Goal: Find specific page/section: Find specific page/section

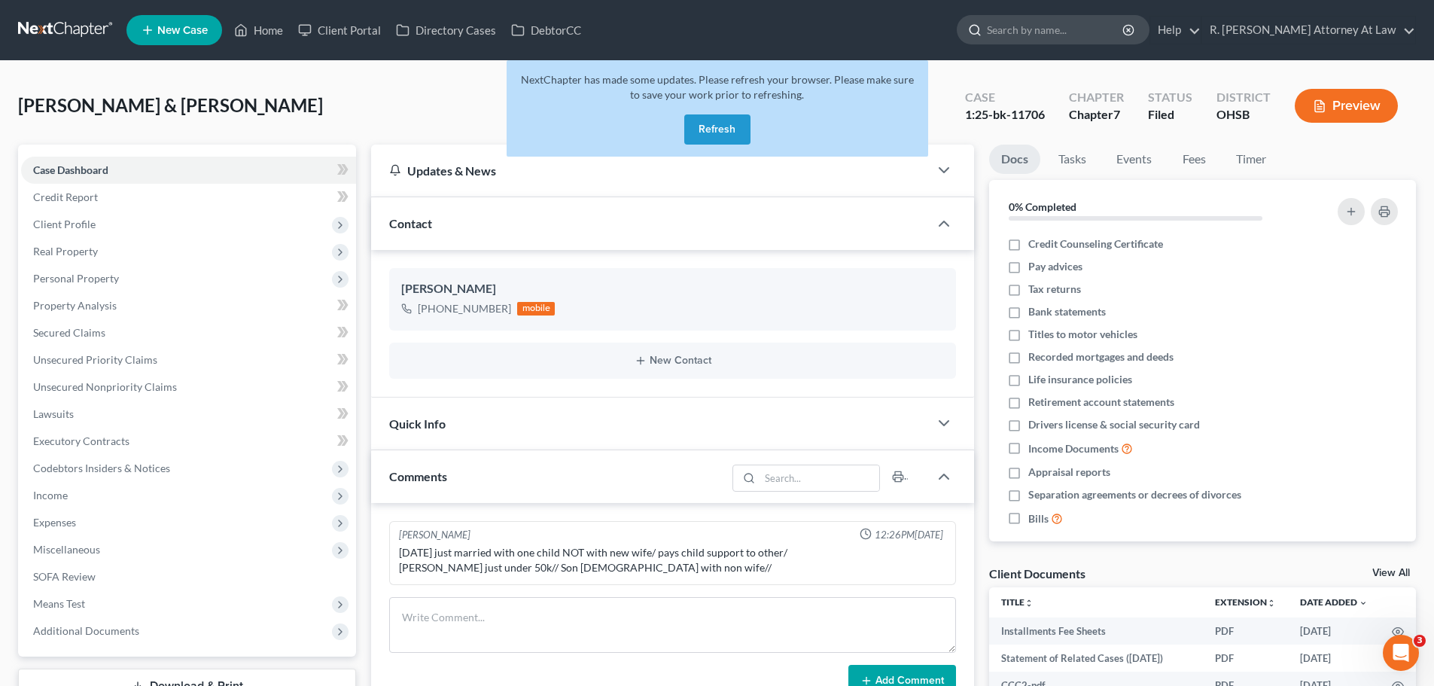
click at [1061, 37] on input "search" at bounding box center [1056, 30] width 138 height 28
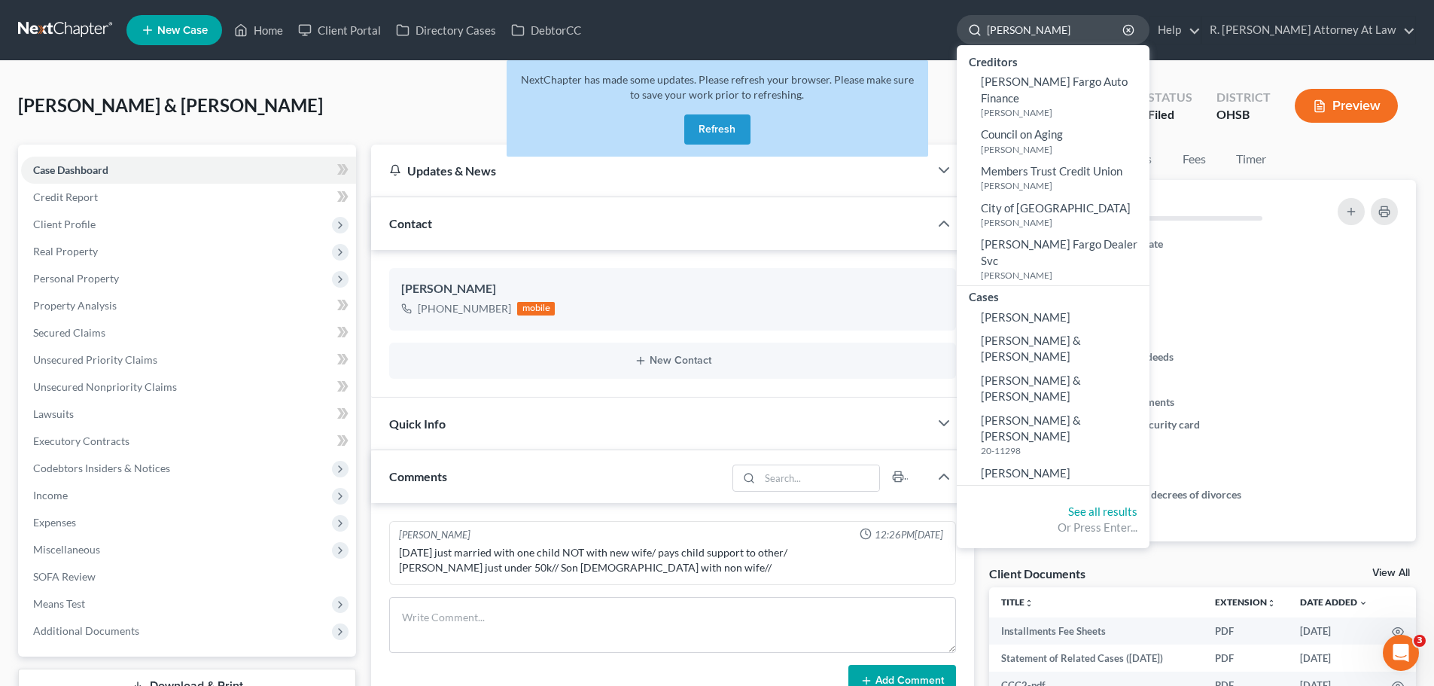
type input "[PERSON_NAME]"
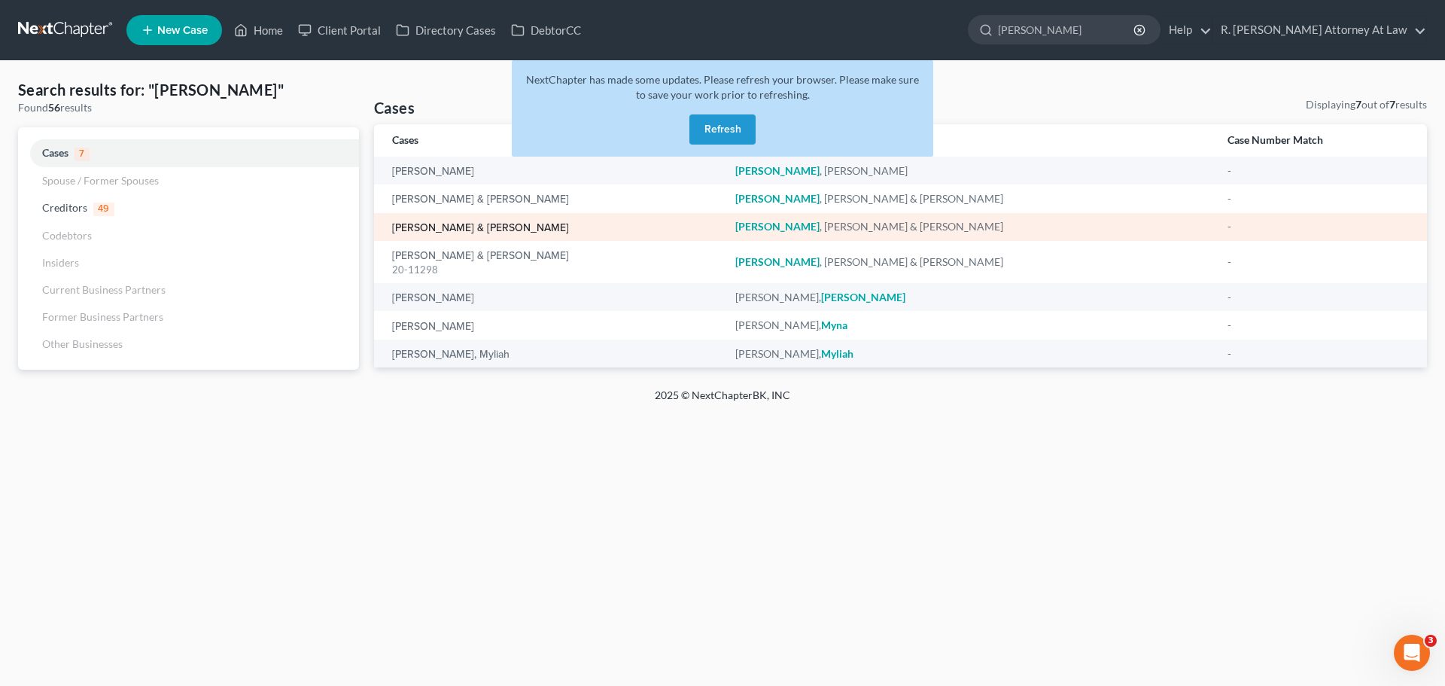
click at [431, 225] on link "[PERSON_NAME] & [PERSON_NAME]" at bounding box center [480, 228] width 177 height 11
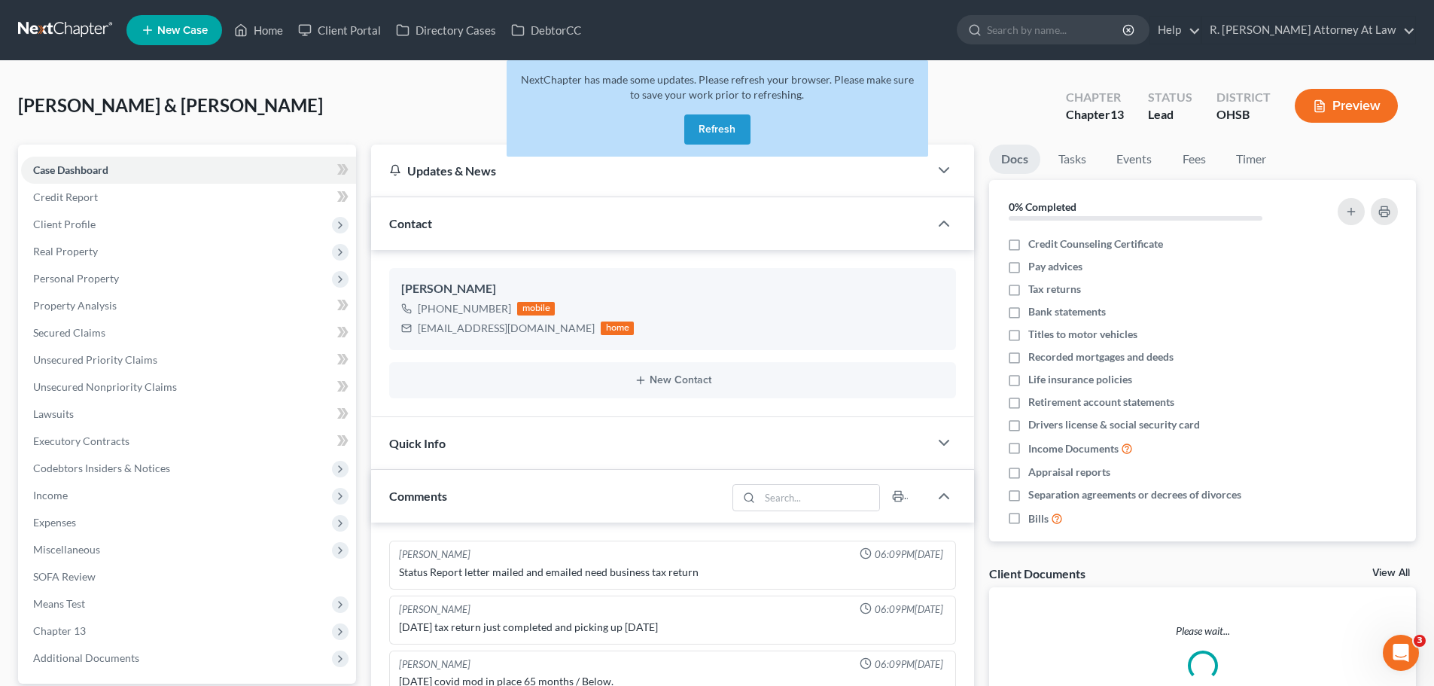
scroll to position [455, 0]
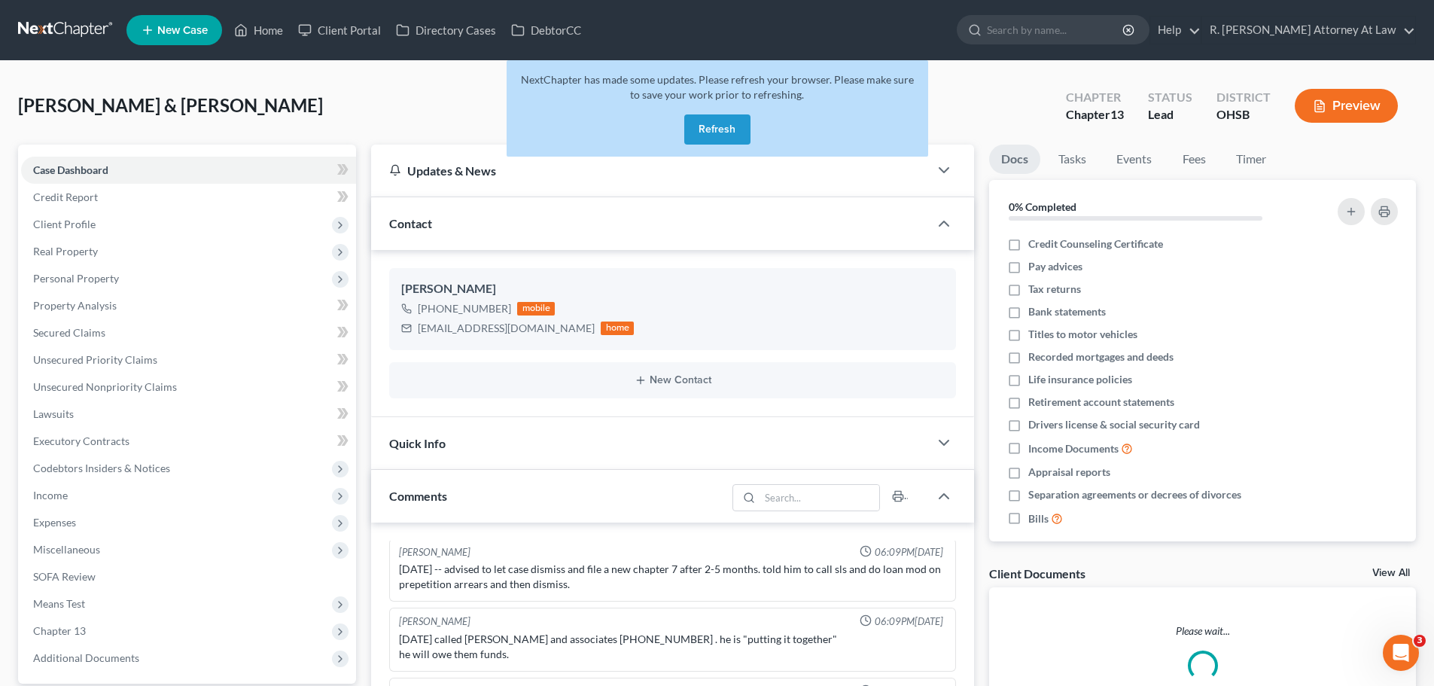
drag, startPoint x: 701, startPoint y: 132, endPoint x: 692, endPoint y: 132, distance: 9.0
click at [694, 132] on button "Refresh" at bounding box center [717, 129] width 66 height 30
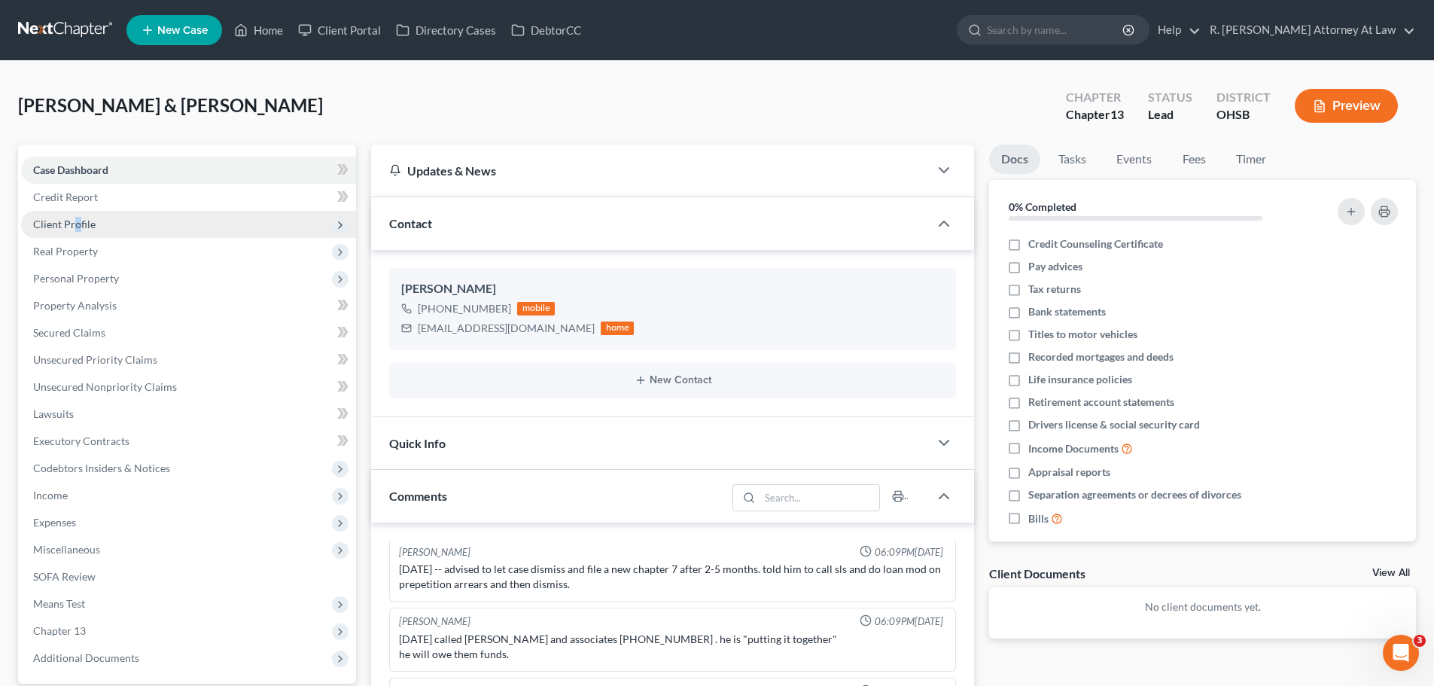
click at [78, 221] on span "Client Profile" at bounding box center [64, 224] width 62 height 13
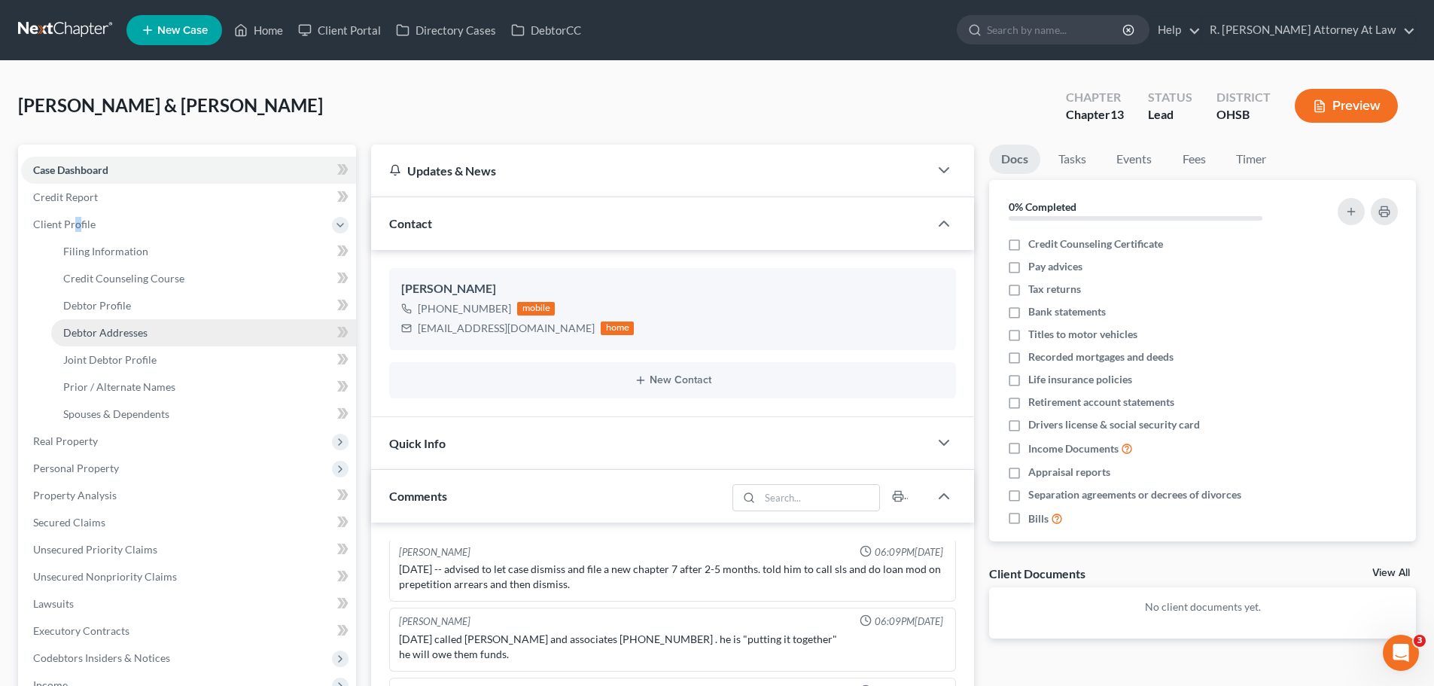
click at [79, 329] on span "Debtor Addresses" at bounding box center [105, 332] width 84 height 13
